Goal: Information Seeking & Learning: Understand process/instructions

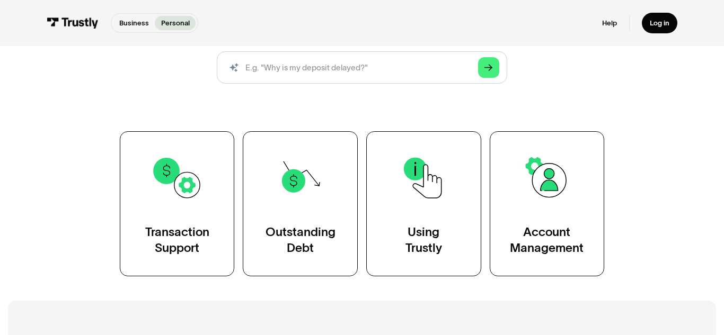
scroll to position [153, 0]
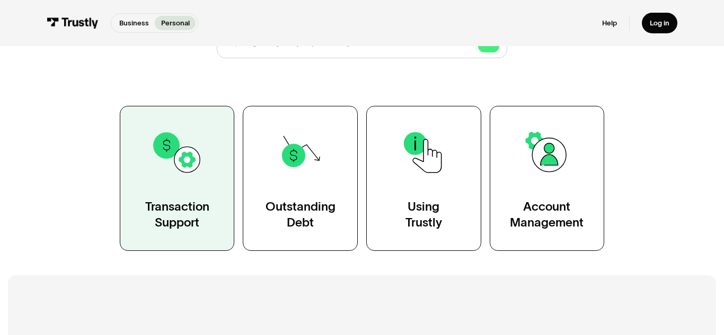
click at [171, 210] on div "Transaction Support" at bounding box center [177, 215] width 64 height 32
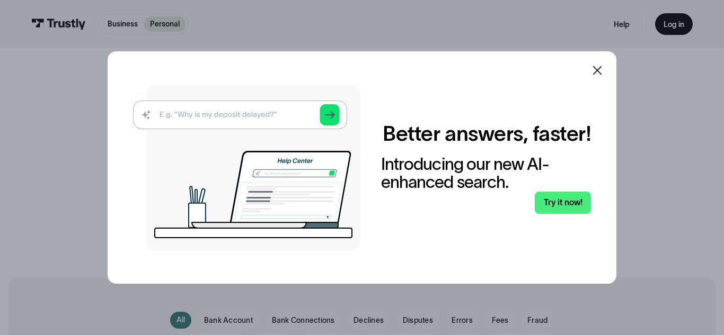
click at [596, 69] on icon at bounding box center [597, 70] width 9 height 9
